Goal: Information Seeking & Learning: Learn about a topic

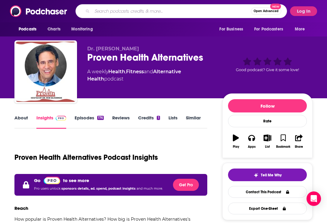
click at [150, 12] on input "Search podcasts, credits, & more..." at bounding box center [171, 11] width 159 height 10
paste input "Adjusted Reality"
type input "Adjusted Reality"
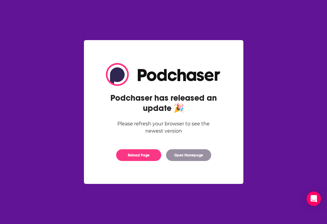
click at [132, 149] on div "Reload Page" at bounding box center [138, 155] width 45 height 12
click at [134, 155] on button "Reload Page" at bounding box center [138, 155] width 45 height 12
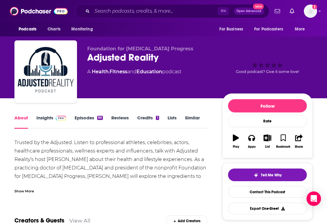
click at [45, 118] on link "Insights" at bounding box center [51, 122] width 30 height 14
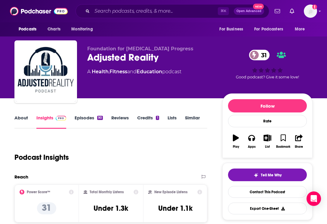
click at [19, 118] on link "About" at bounding box center [21, 122] width 14 height 14
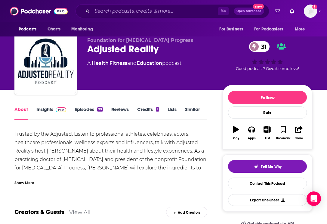
scroll to position [10, 0]
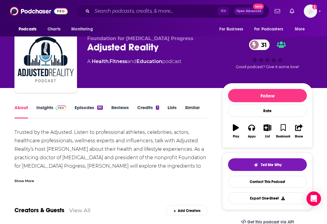
click at [61, 106] on img at bounding box center [61, 107] width 11 height 5
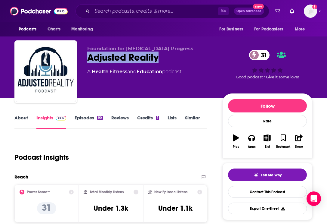
drag, startPoint x: 88, startPoint y: 58, endPoint x: 166, endPoint y: 59, distance: 77.6
click at [166, 59] on div "Adjusted Reality 31" at bounding box center [149, 57] width 125 height 12
copy h2 "Adjusted Reality"
click at [185, 55] on div "Adjusted Reality 31" at bounding box center [149, 57] width 125 height 12
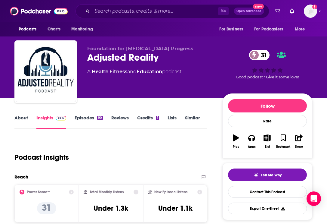
click at [20, 121] on link "About" at bounding box center [21, 122] width 14 height 14
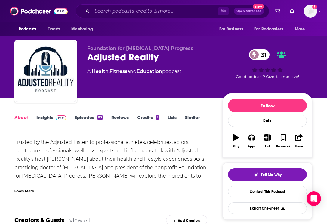
scroll to position [35, 0]
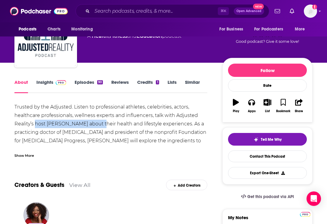
copy div "host [PERSON_NAME]"
drag, startPoint x: 36, startPoint y: 124, endPoint x: 94, endPoint y: 126, distance: 58.4
click at [94, 126] on div "Trusted by the Adjusted. Listen to professional athletes, celebrities, actors, …" at bounding box center [110, 132] width 193 height 59
click at [123, 130] on div "Trusted by the Adjusted. Listen to professional athletes, celebrities, actors, …" at bounding box center [110, 132] width 193 height 59
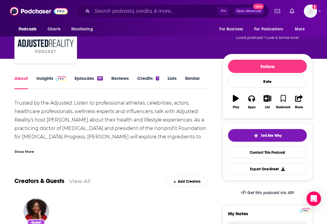
click at [40, 80] on link "Insights" at bounding box center [51, 82] width 30 height 14
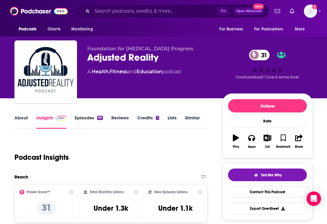
scroll to position [79, 0]
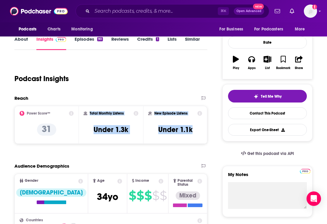
drag, startPoint x: 122, startPoint y: 117, endPoint x: 196, endPoint y: 131, distance: 76.0
click at [198, 130] on div "Power Score™ 31 Total Monthly Listens Under 1.3k New Episode Listens Under 1.1k" at bounding box center [110, 125] width 193 height 38
copy div "Total Monthly Listens Under 1.3k New Episode Listens Under 1.1k"
click at [23, 40] on link "About" at bounding box center [21, 43] width 14 height 14
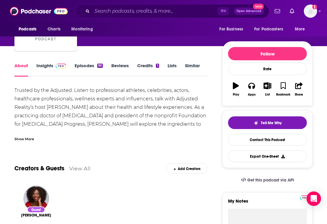
scroll to position [52, 0]
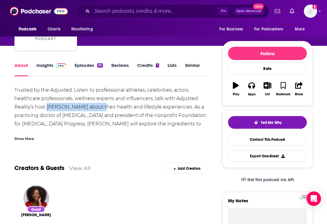
copy div "[PERSON_NAME]"
drag, startPoint x: 48, startPoint y: 107, endPoint x: 95, endPoint y: 110, distance: 47.3
click at [95, 110] on div "Trusted by the Adjusted. Listen to professional athletes, celebrities, actors, …" at bounding box center [110, 115] width 193 height 59
